Goal: Information Seeking & Learning: Learn about a topic

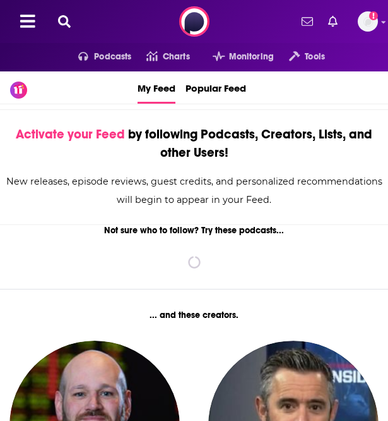
click at [64, 21] on icon at bounding box center [64, 21] width 13 height 13
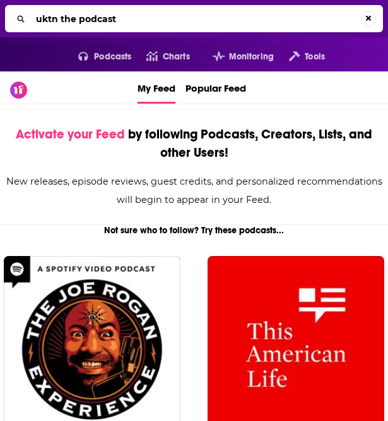
type input "uktn the podcast"
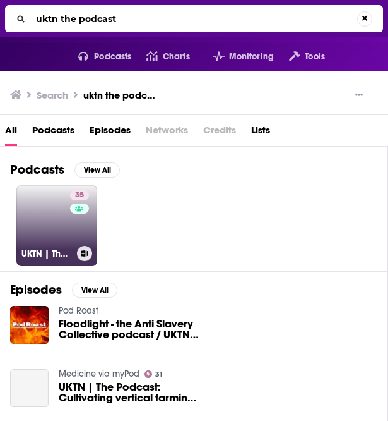
click at [56, 232] on link "35 UKTN | The Podcast" at bounding box center [56, 225] width 81 height 81
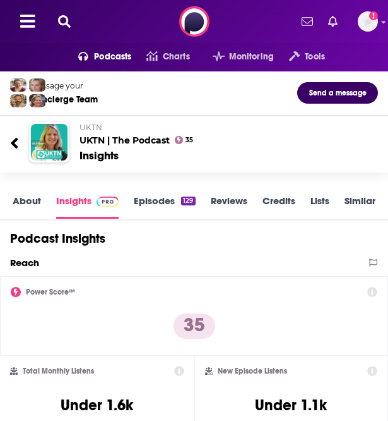
scroll to position [90, 0]
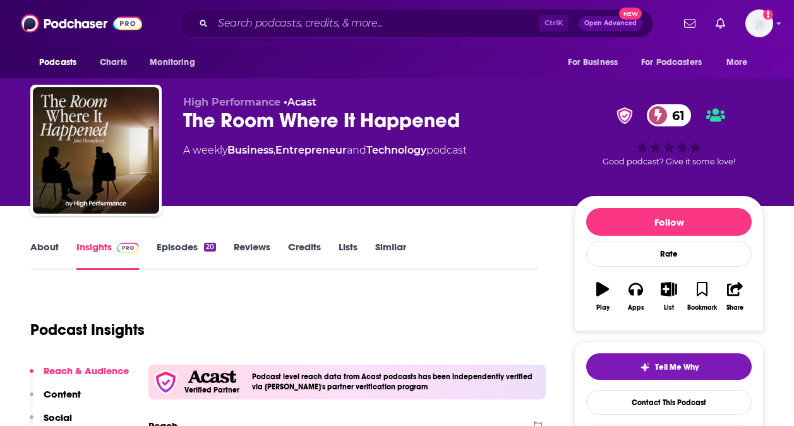
scroll to position [168, 0]
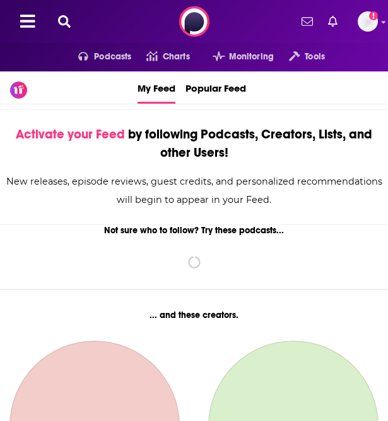
click at [69, 20] on icon at bounding box center [64, 21] width 13 height 13
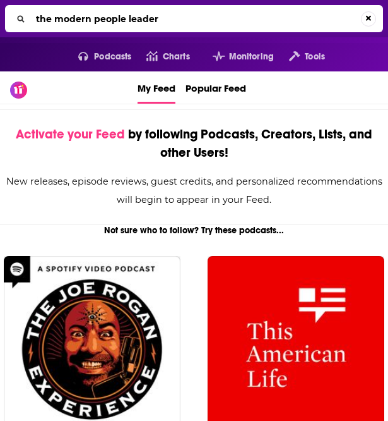
type input "the modern people leader"
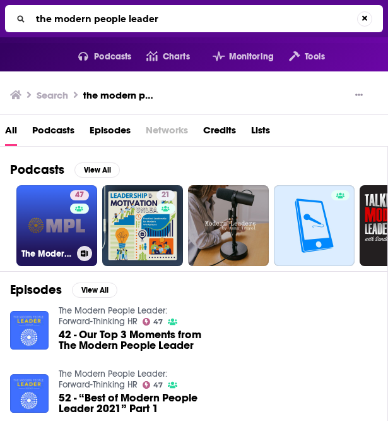
click at [61, 217] on link "47 The Modern People Leader: Forward-Thinking HR" at bounding box center [56, 225] width 81 height 81
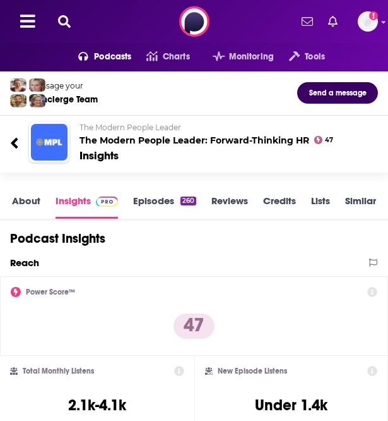
click at [62, 11] on div "Podcasts Charts Monitoring Tools For Business For Podcasters More Add a profile…" at bounding box center [194, 21] width 388 height 43
click at [62, 21] on icon at bounding box center [64, 21] width 13 height 13
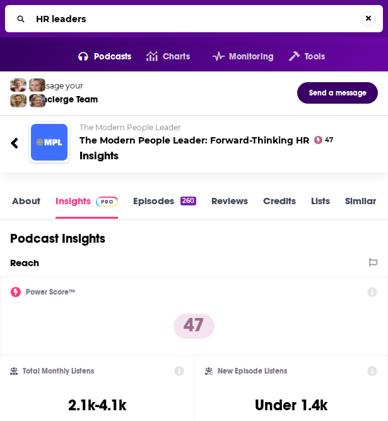
type input "HR leaders"
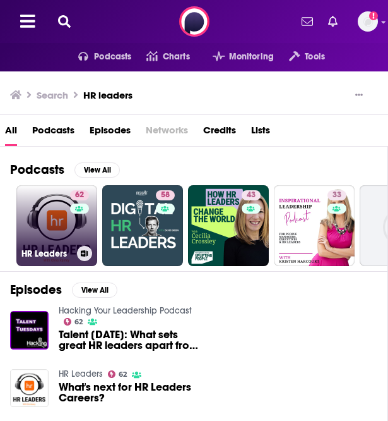
click at [43, 218] on link "62 HR Leaders" at bounding box center [56, 225] width 81 height 81
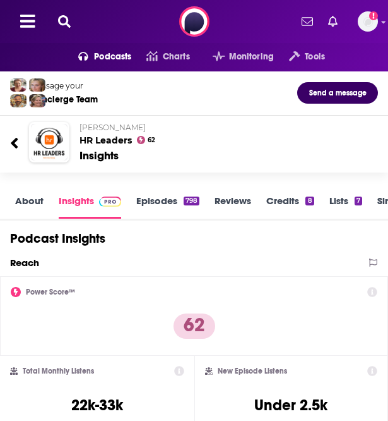
scroll to position [2, 0]
